Goal: Transaction & Acquisition: Book appointment/travel/reservation

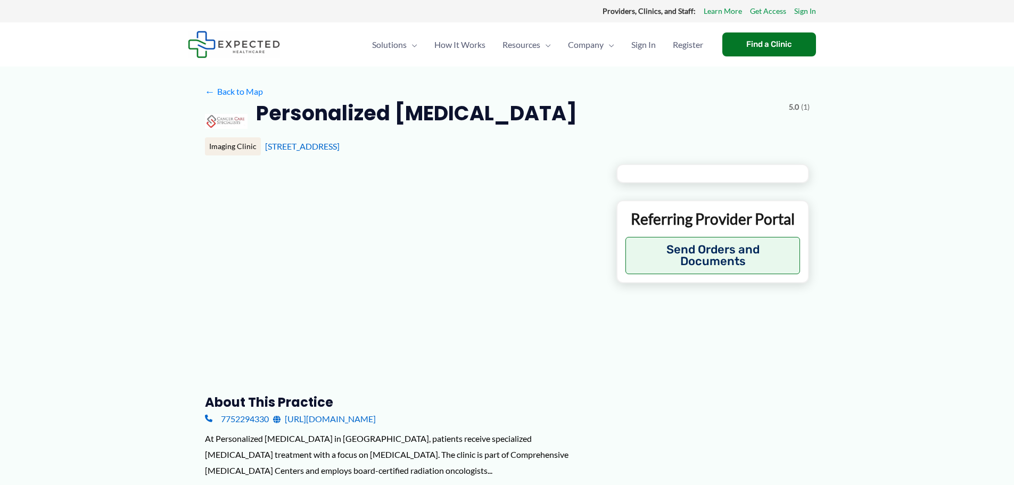
type input "**********"
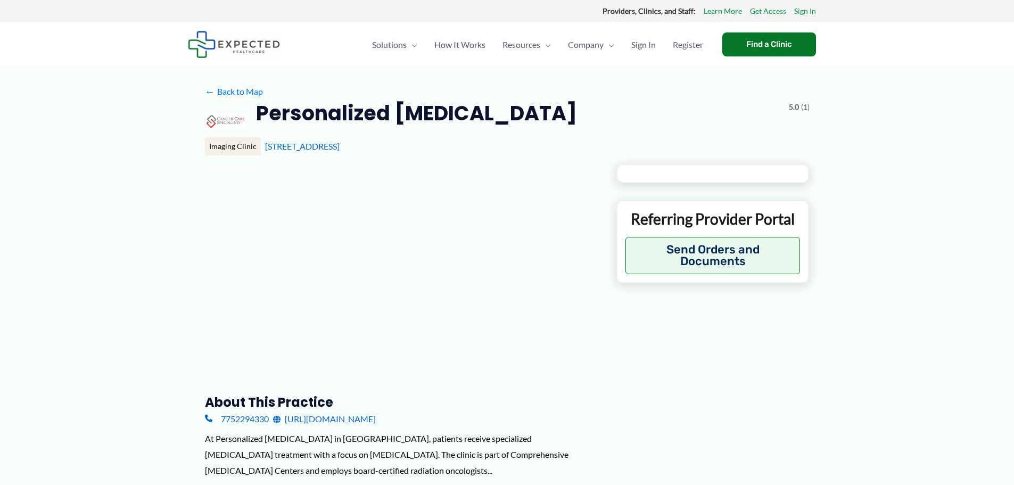
type input "**********"
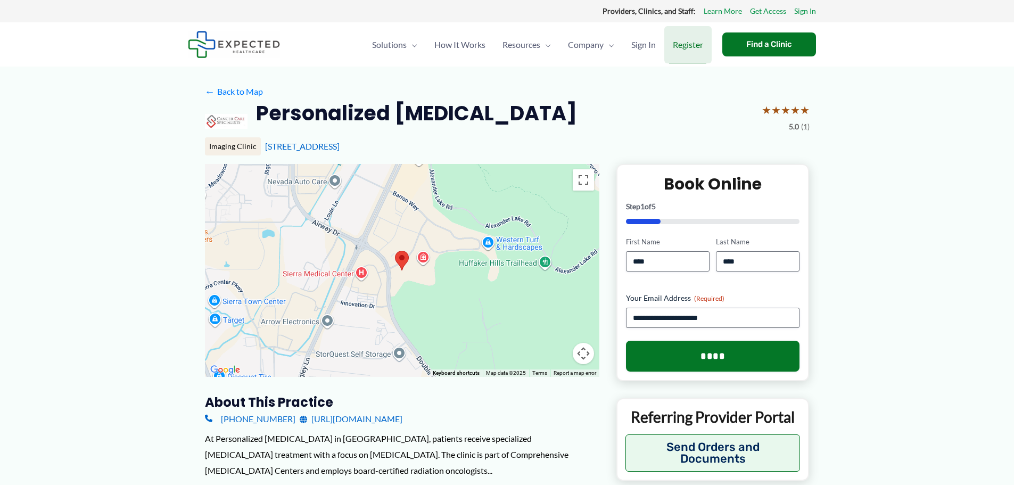
click at [682, 47] on span "Register" at bounding box center [688, 44] width 30 height 37
